Goal: Task Accomplishment & Management: Use online tool/utility

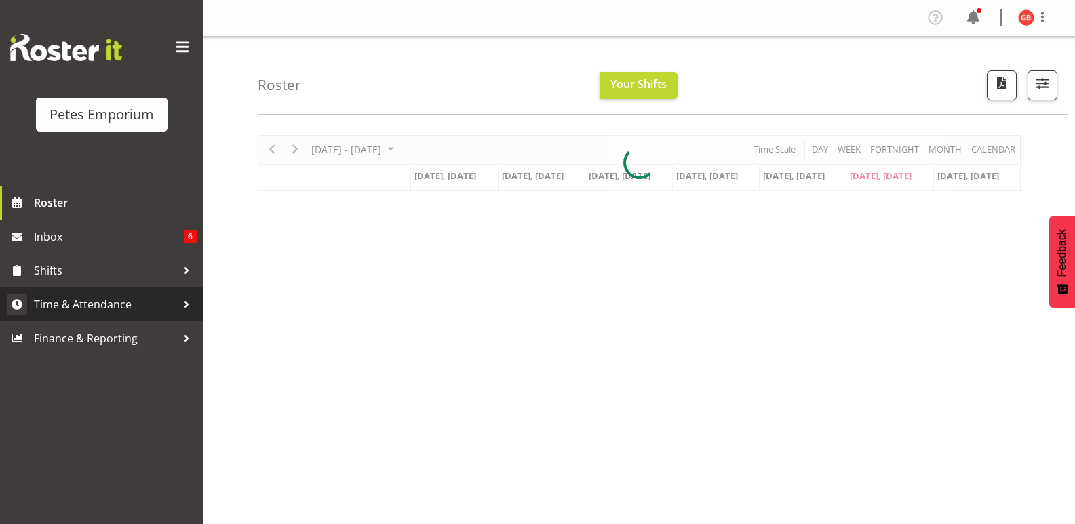
click at [84, 313] on span "Time & Attendance" at bounding box center [105, 304] width 142 height 20
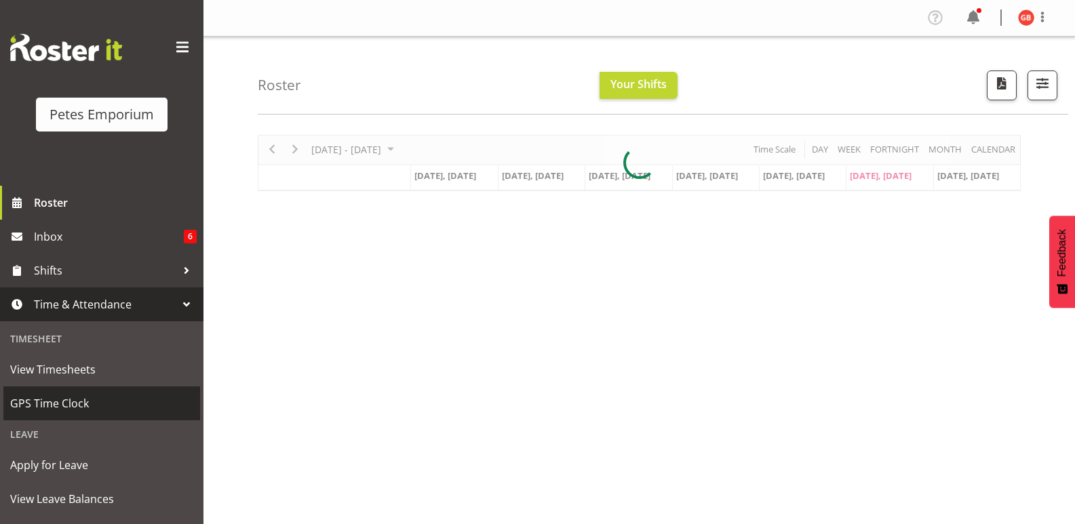
click at [56, 408] on span "GPS Time Clock" at bounding box center [101, 403] width 183 height 20
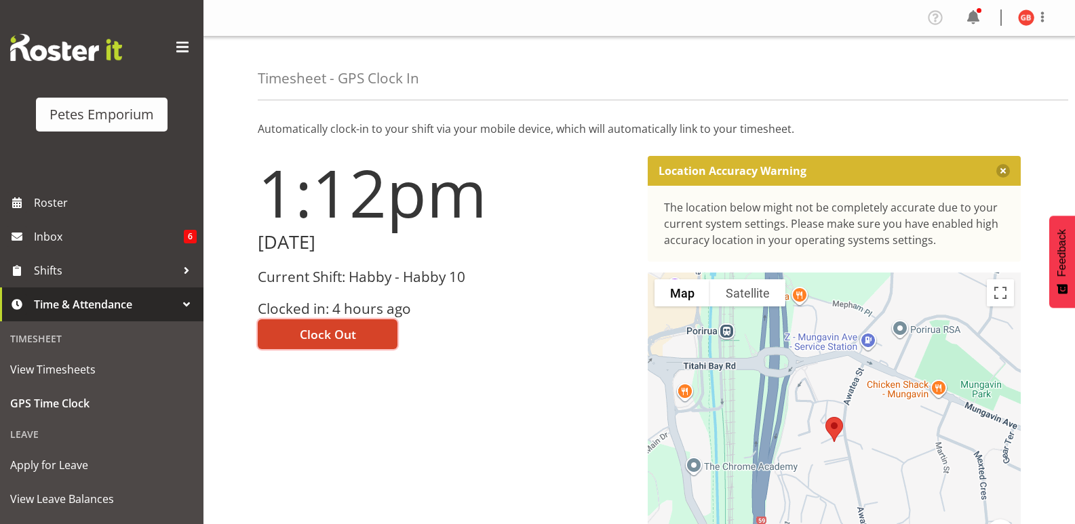
click at [367, 330] on button "Clock Out" at bounding box center [328, 334] width 140 height 30
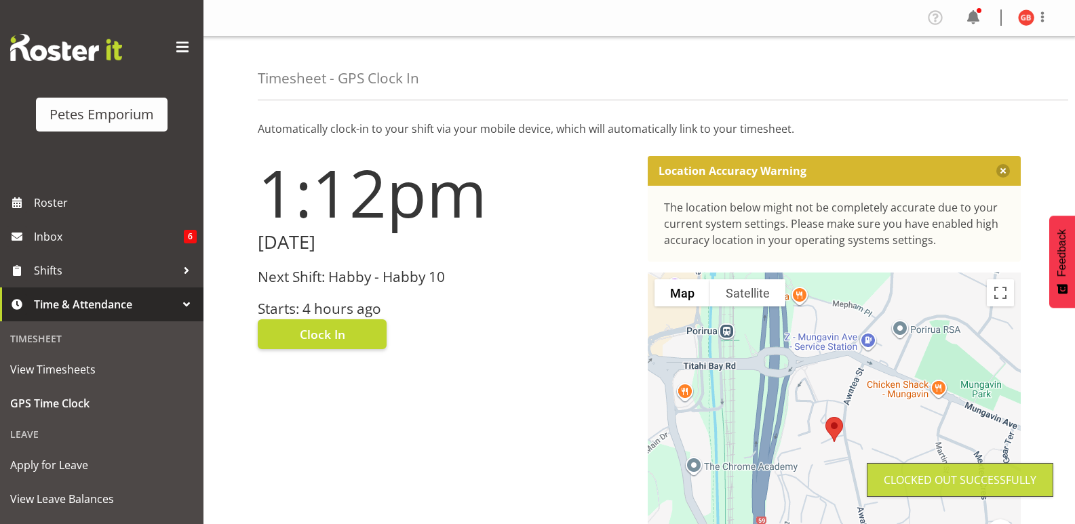
click at [1022, 16] on img at bounding box center [1026, 17] width 16 height 16
click at [960, 71] on link "Log Out" at bounding box center [986, 71] width 130 height 24
